Goal: Task Accomplishment & Management: Manage account settings

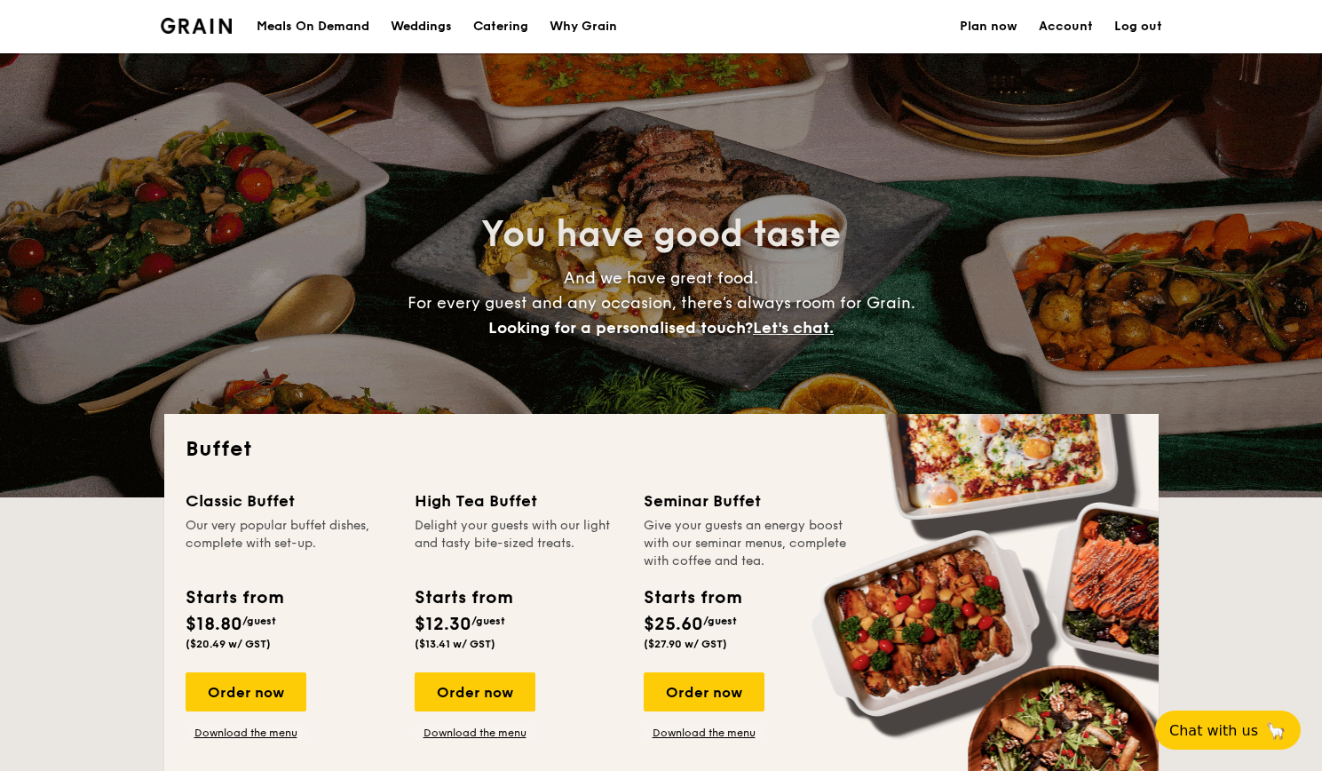
select select
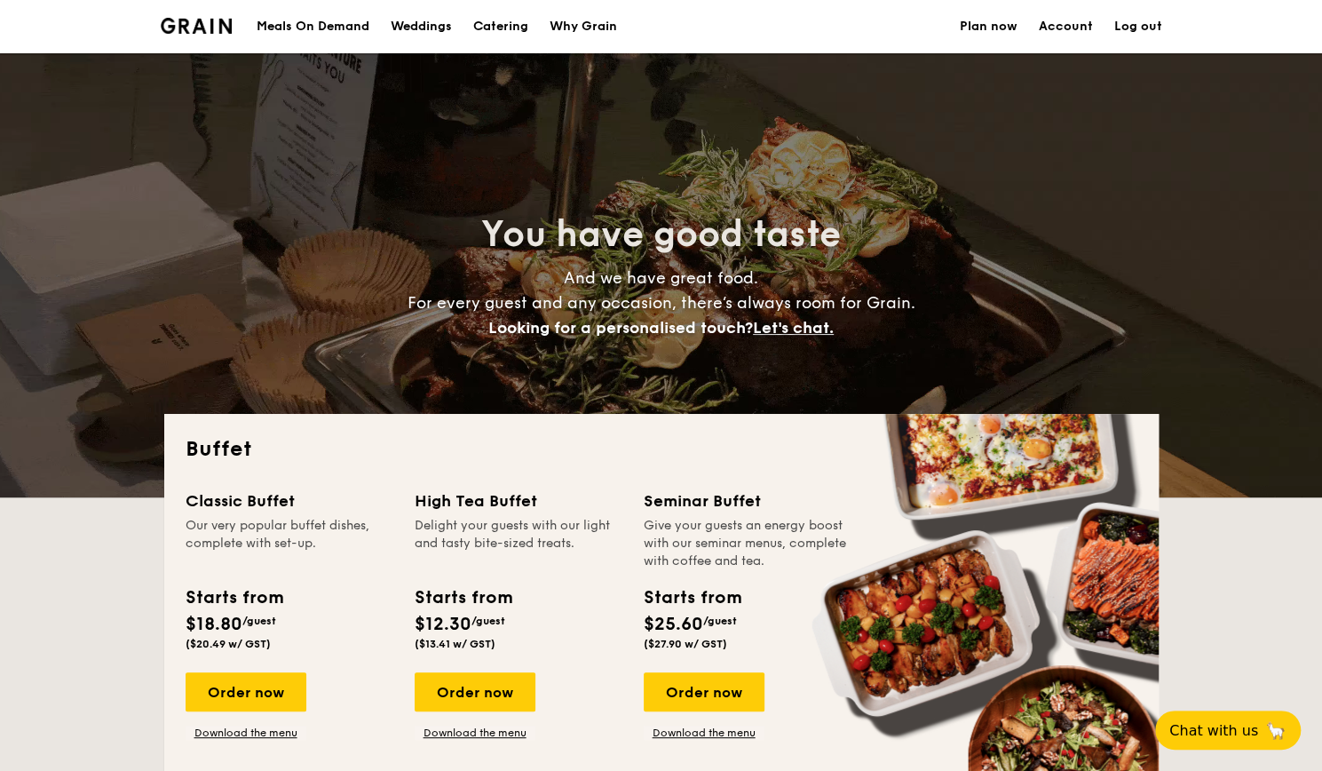
click at [1127, 33] on link "Log out" at bounding box center [1139, 26] width 48 height 53
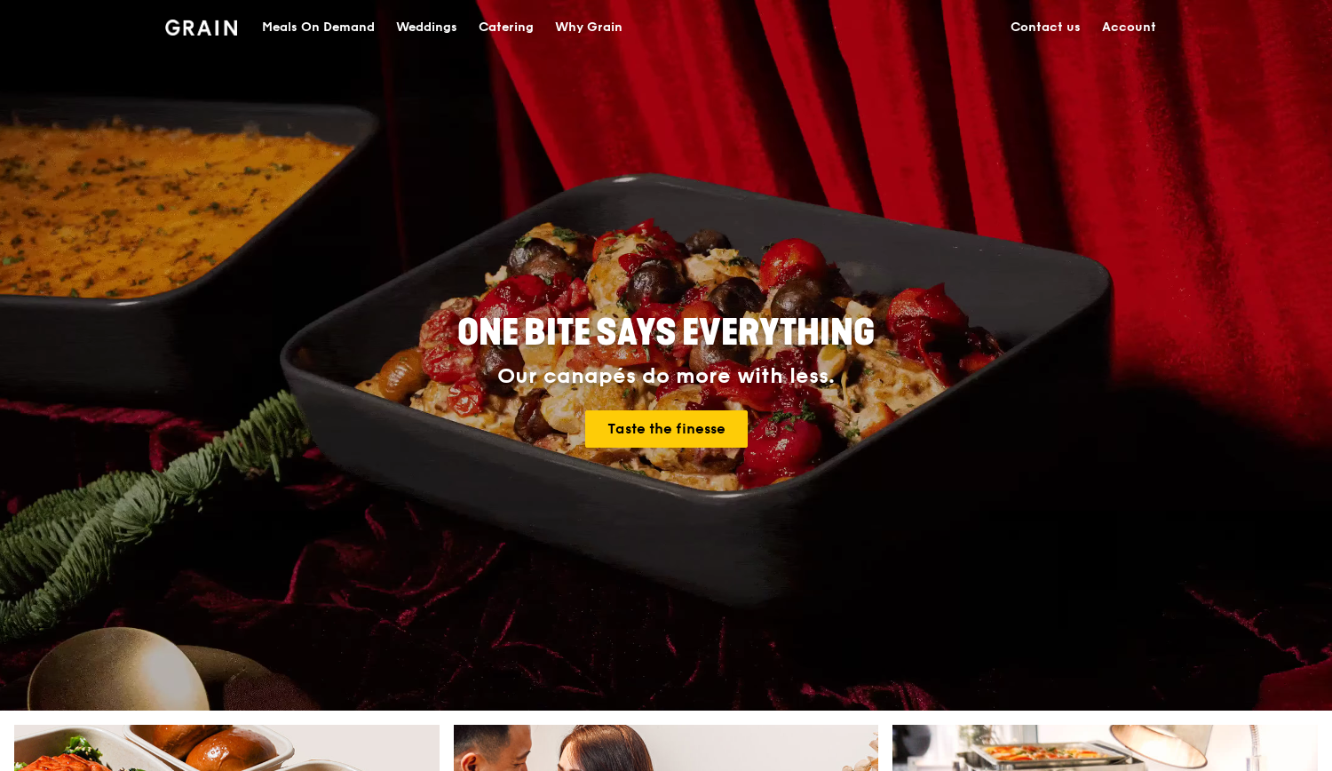
drag, startPoint x: 0, startPoint y: 0, endPoint x: 1075, endPoint y: 64, distance: 1076.5
click at [1123, 29] on link "Account" at bounding box center [1128, 27] width 75 height 53
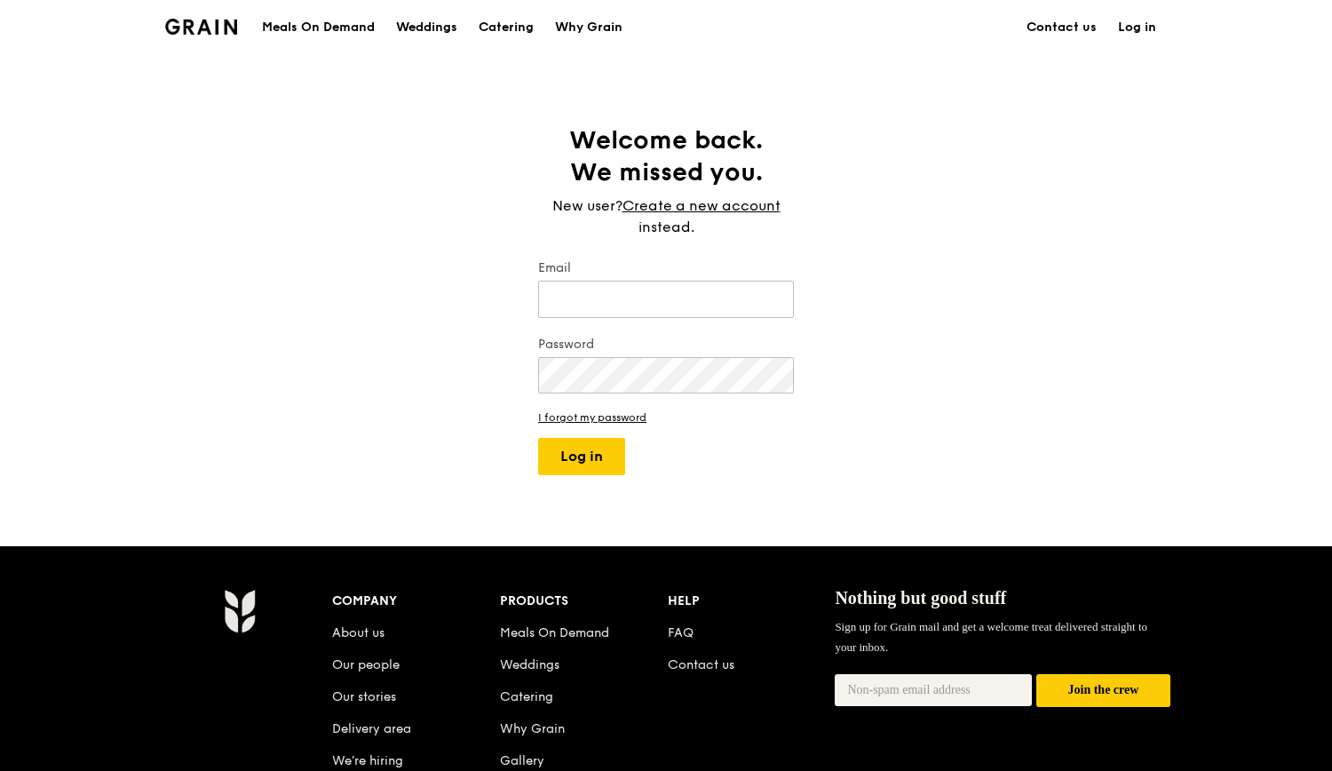
type input "[PERSON_NAME][EMAIL_ADDRESS][DOMAIN_NAME]"
click at [580, 456] on button "Log in" at bounding box center [581, 456] width 87 height 37
